Goal: Information Seeking & Learning: Learn about a topic

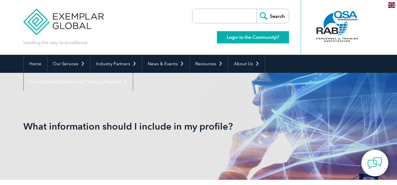
click at [232, 35] on link "Login to the Community" at bounding box center [253, 37] width 72 height 12
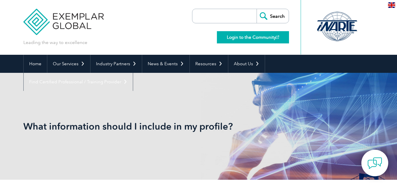
click at [268, 37] on link "Login to the Community" at bounding box center [253, 37] width 72 height 12
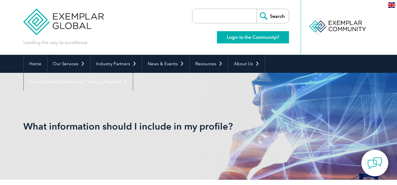
click at [225, 36] on link "Login to the Community" at bounding box center [253, 37] width 72 height 12
click at [164, 90] on div "What information should I include in my profile?" at bounding box center [198, 126] width 350 height 107
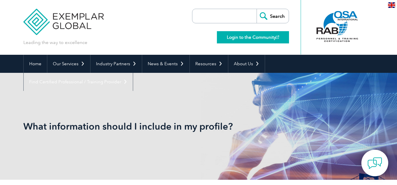
click at [232, 39] on link "Login to the Community" at bounding box center [253, 37] width 72 height 12
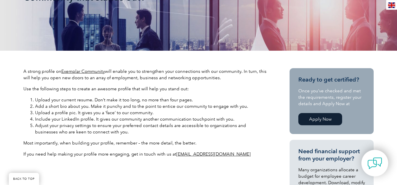
scroll to position [149, 0]
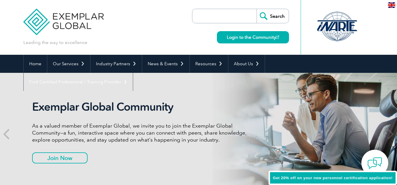
click at [231, 38] on link "Login to the Community" at bounding box center [253, 37] width 72 height 12
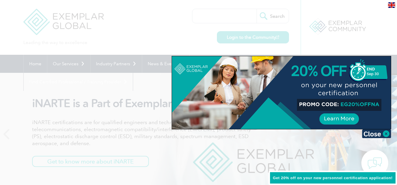
click at [144, 41] on div at bounding box center [198, 92] width 397 height 185
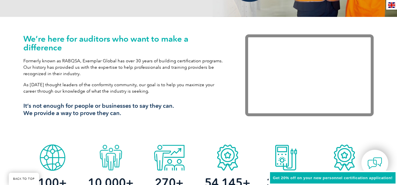
scroll to position [208, 0]
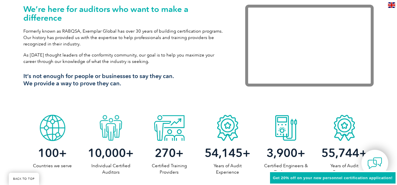
click at [333, 176] on span "Get 20% off on your new personnel certification application!" at bounding box center [333, 178] width 120 height 4
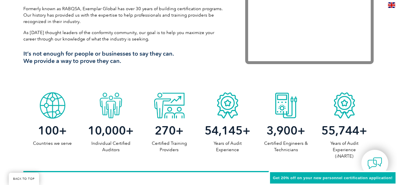
scroll to position [238, 0]
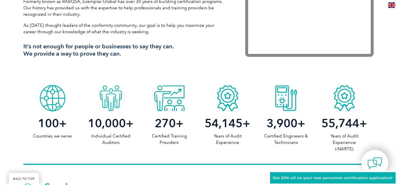
click at [369, 177] on span "Get 20% off on your new personnel certification application!" at bounding box center [333, 178] width 120 height 4
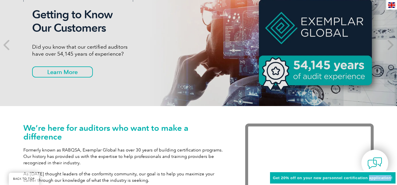
scroll to position [0, 0]
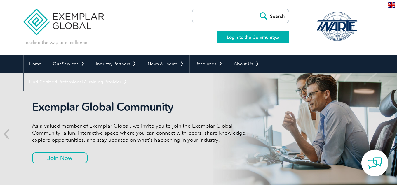
click at [241, 37] on link "Login to the Community" at bounding box center [253, 37] width 72 height 12
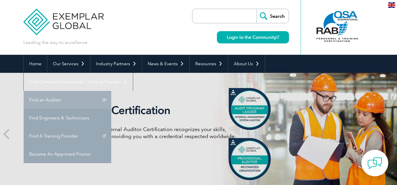
click at [111, 91] on link "Find an Auditor" at bounding box center [67, 100] width 87 height 18
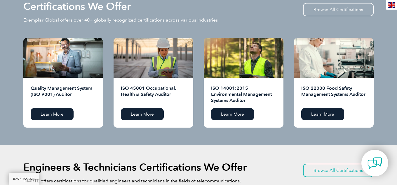
scroll to position [476, 0]
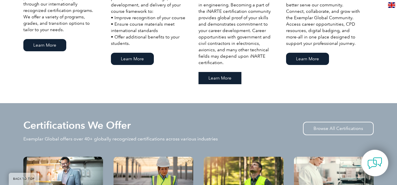
click at [227, 78] on link "Learn More" at bounding box center [219, 78] width 43 height 12
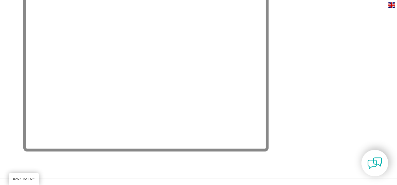
scroll to position [1100, 0]
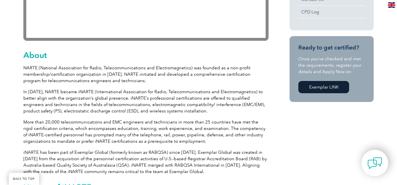
scroll to position [268, 0]
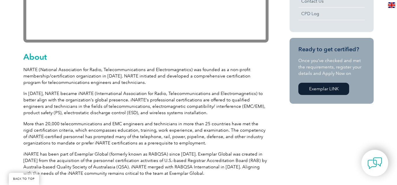
click at [327, 88] on link "Exemplar LINK" at bounding box center [323, 89] width 51 height 12
click at [322, 87] on link "Exemplar LINK" at bounding box center [323, 89] width 51 height 12
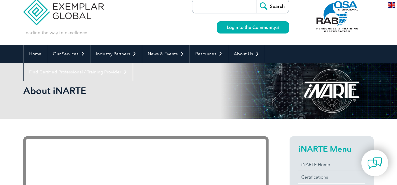
scroll to position [0, 0]
